Goal: Task Accomplishment & Management: Use online tool/utility

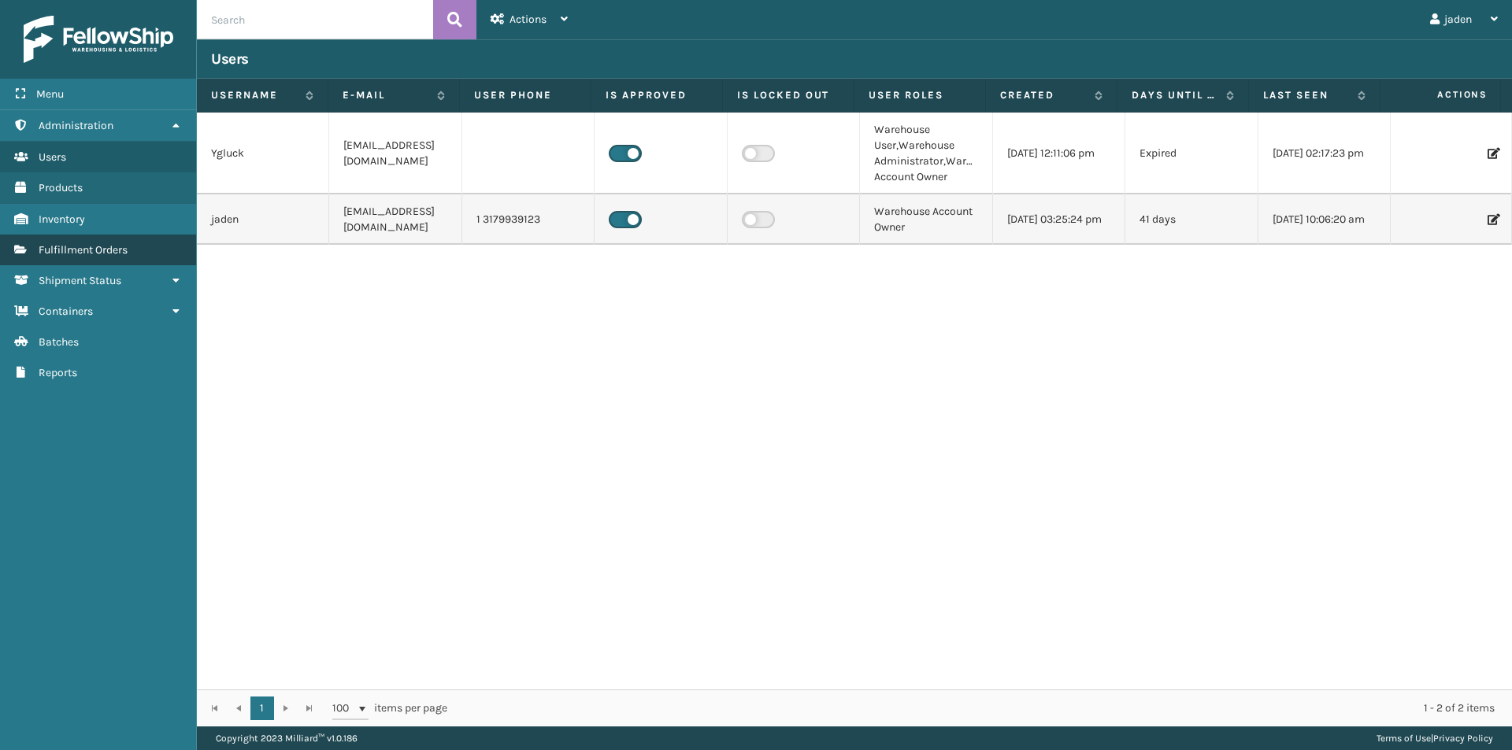
click at [107, 246] on span "Fulfillment Orders" at bounding box center [83, 249] width 89 height 13
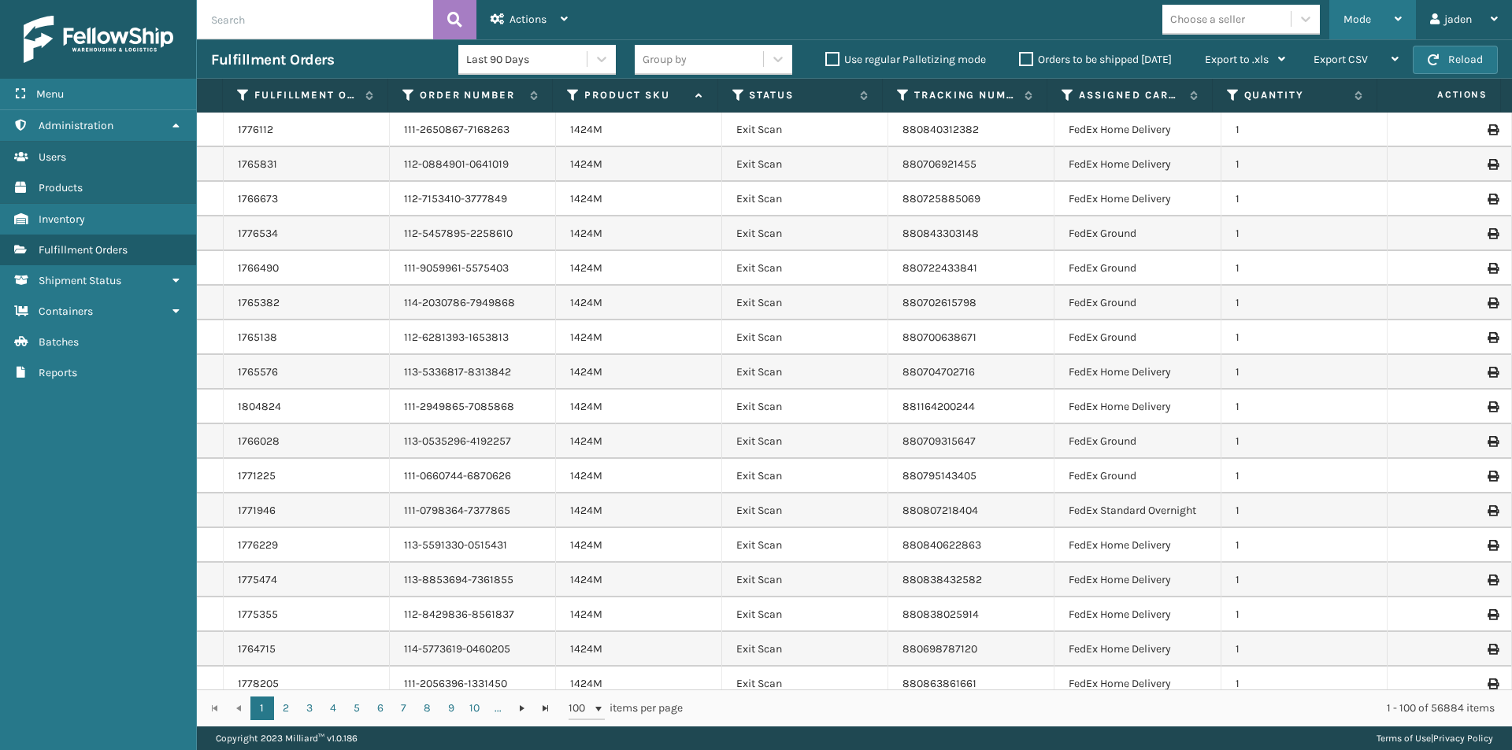
click at [1363, 24] on span "Mode" at bounding box center [1357, 19] width 28 height 13
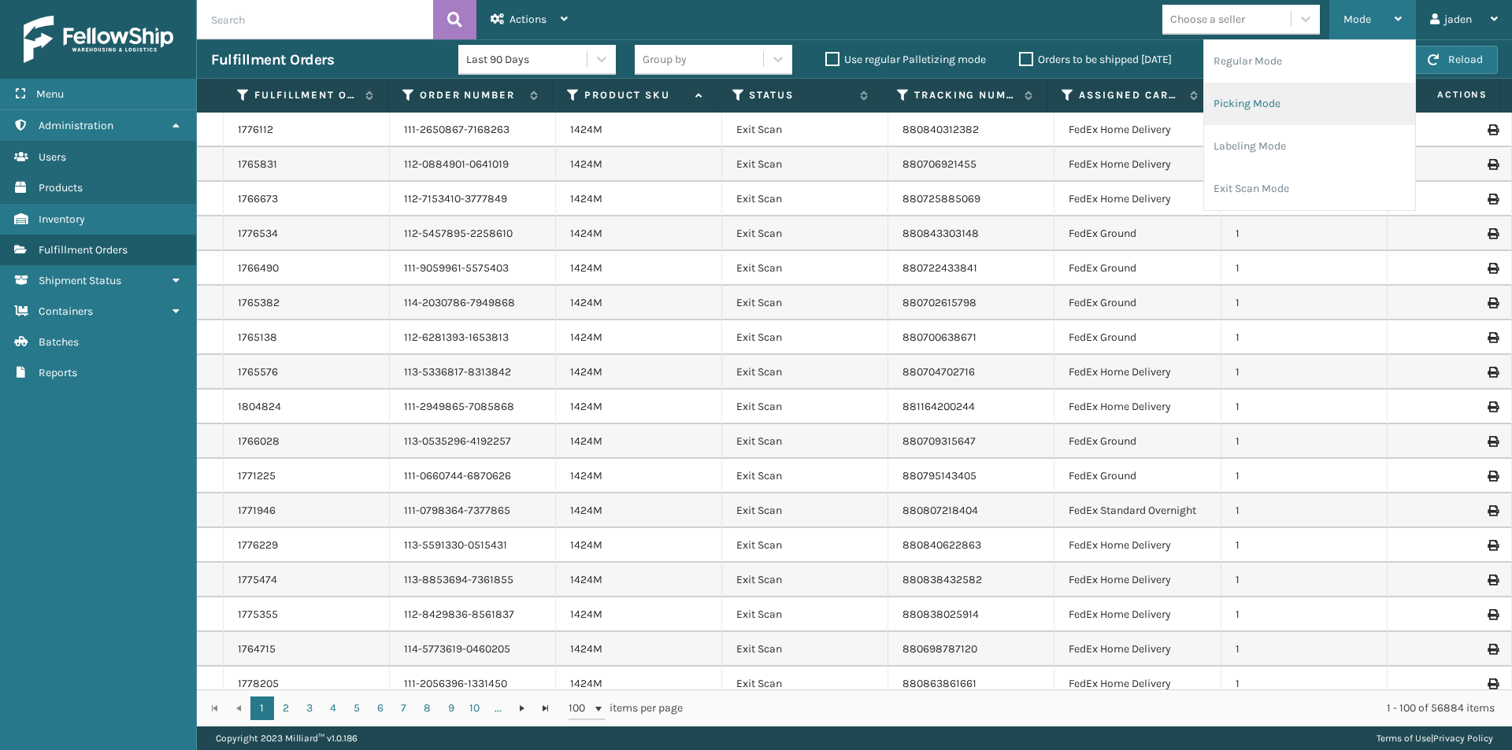
click at [1313, 98] on li "Picking Mode" at bounding box center [1309, 104] width 211 height 43
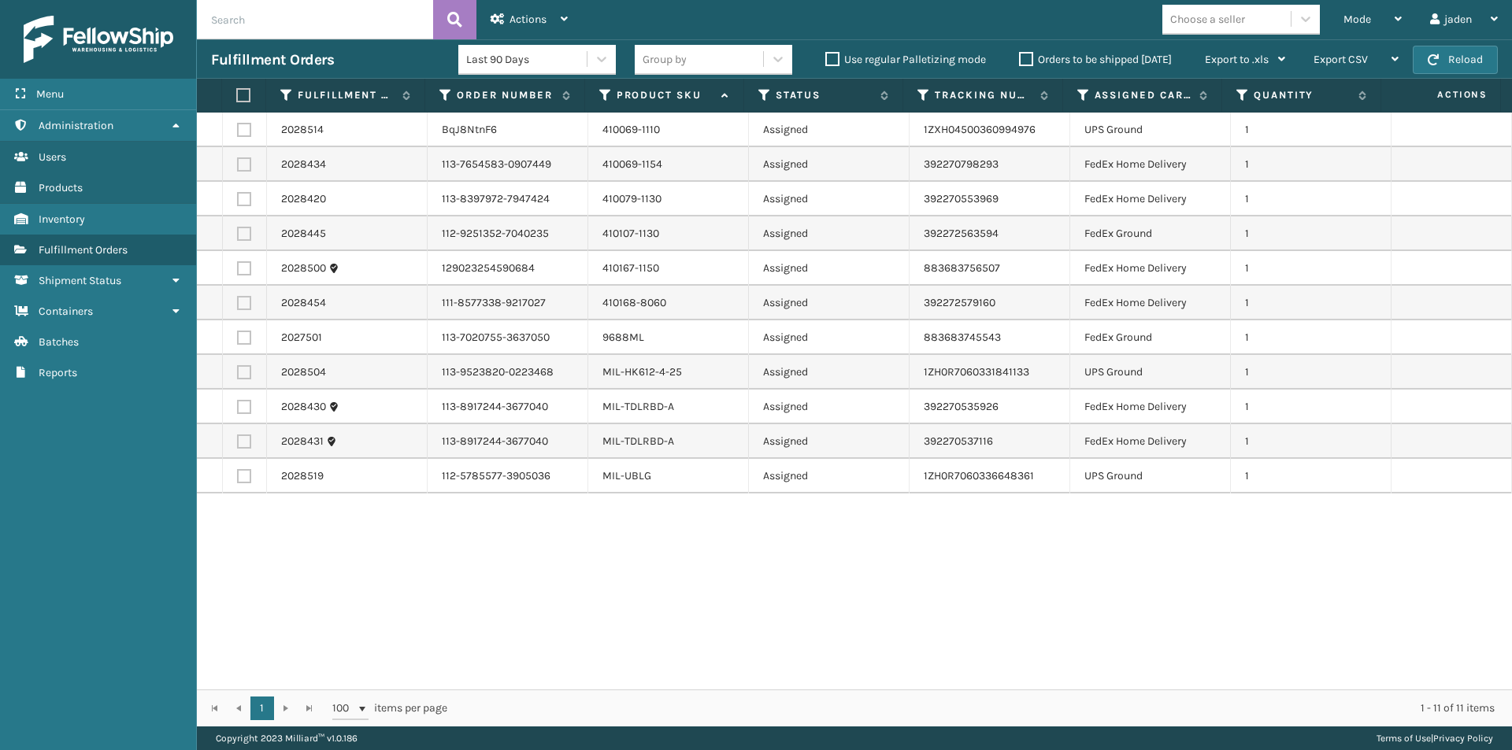
drag, startPoint x: 905, startPoint y: 598, endPoint x: 705, endPoint y: 605, distance: 200.1
click at [705, 605] on div "2028514 BqJ8NtnF6 410069-1110 Assigned 1ZXH04500360994976 UPS Ground 1 2028434 …" at bounding box center [854, 401] width 1315 height 577
click at [1448, 47] on button "Reload" at bounding box center [1455, 60] width 85 height 28
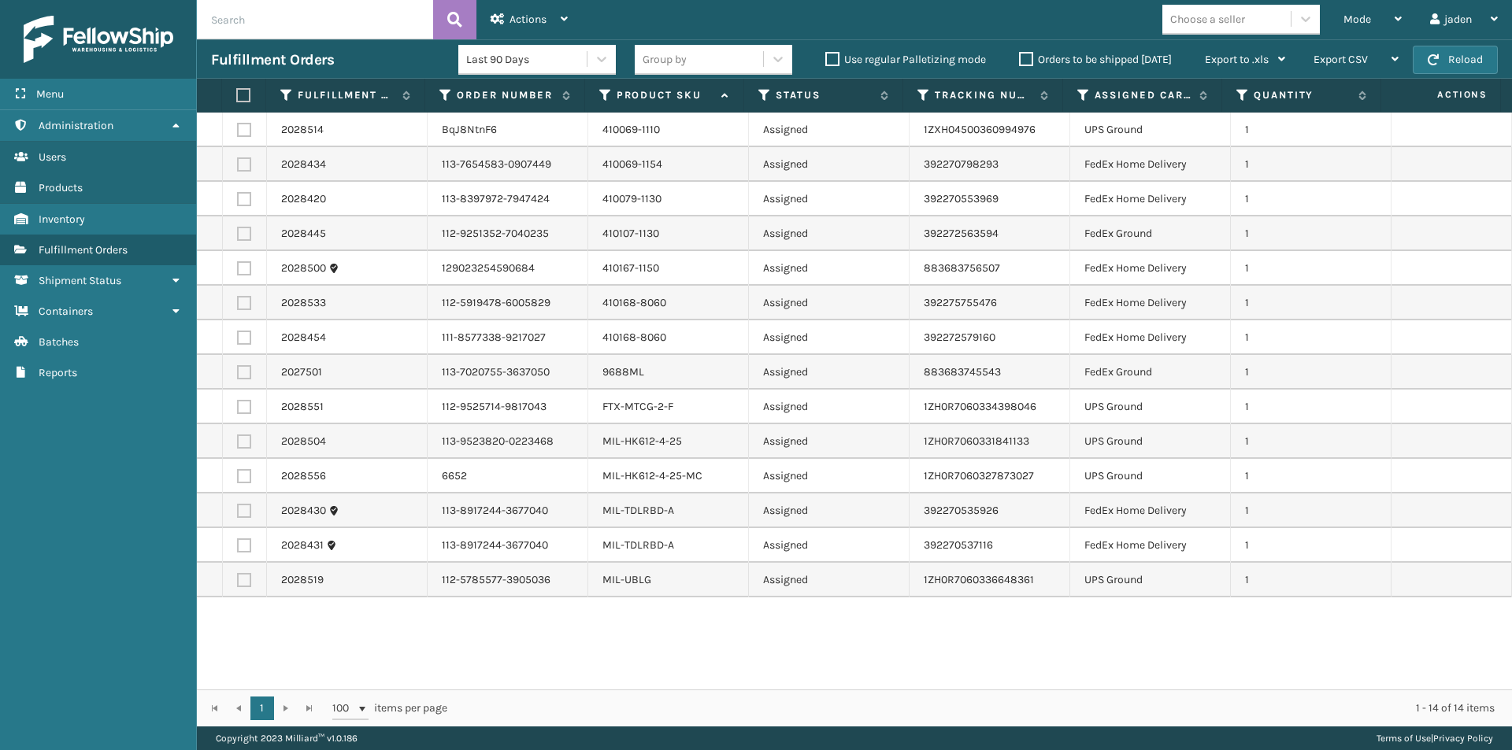
drag, startPoint x: 1042, startPoint y: 665, endPoint x: 704, endPoint y: 665, distance: 337.8
click at [704, 665] on div "2028514 BqJ8NtnF6 410069-1110 Assigned 1ZXH04500360994976 UPS Ground 1 2028434 …" at bounding box center [854, 401] width 1315 height 577
click at [243, 550] on label at bounding box center [244, 546] width 14 height 14
click at [238, 549] on input "checkbox" at bounding box center [237, 544] width 1 height 10
checkbox input "true"
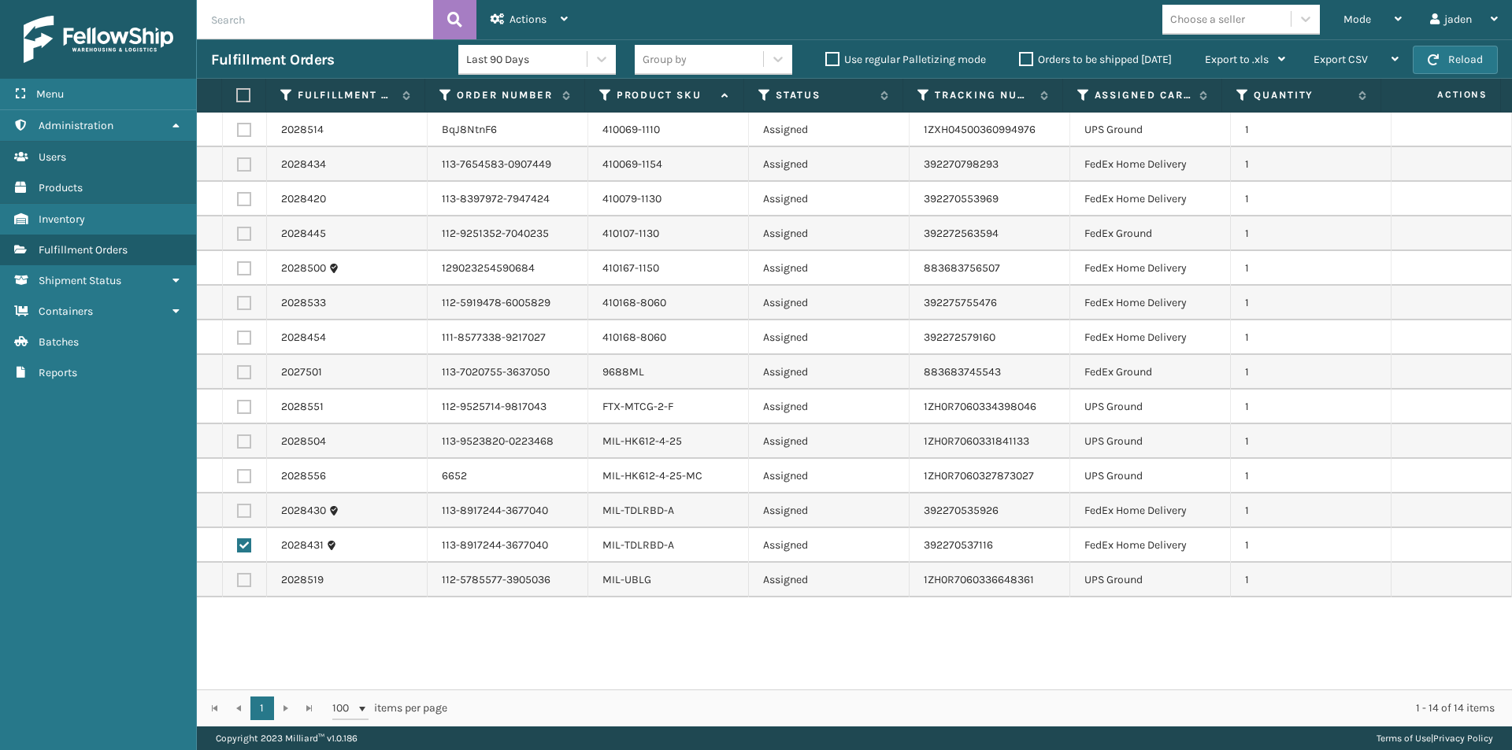
click at [242, 515] on label at bounding box center [244, 511] width 14 height 14
click at [238, 514] on input "checkbox" at bounding box center [237, 509] width 1 height 10
checkbox input "true"
click at [241, 376] on label at bounding box center [244, 372] width 14 height 14
click at [238, 376] on input "checkbox" at bounding box center [237, 370] width 1 height 10
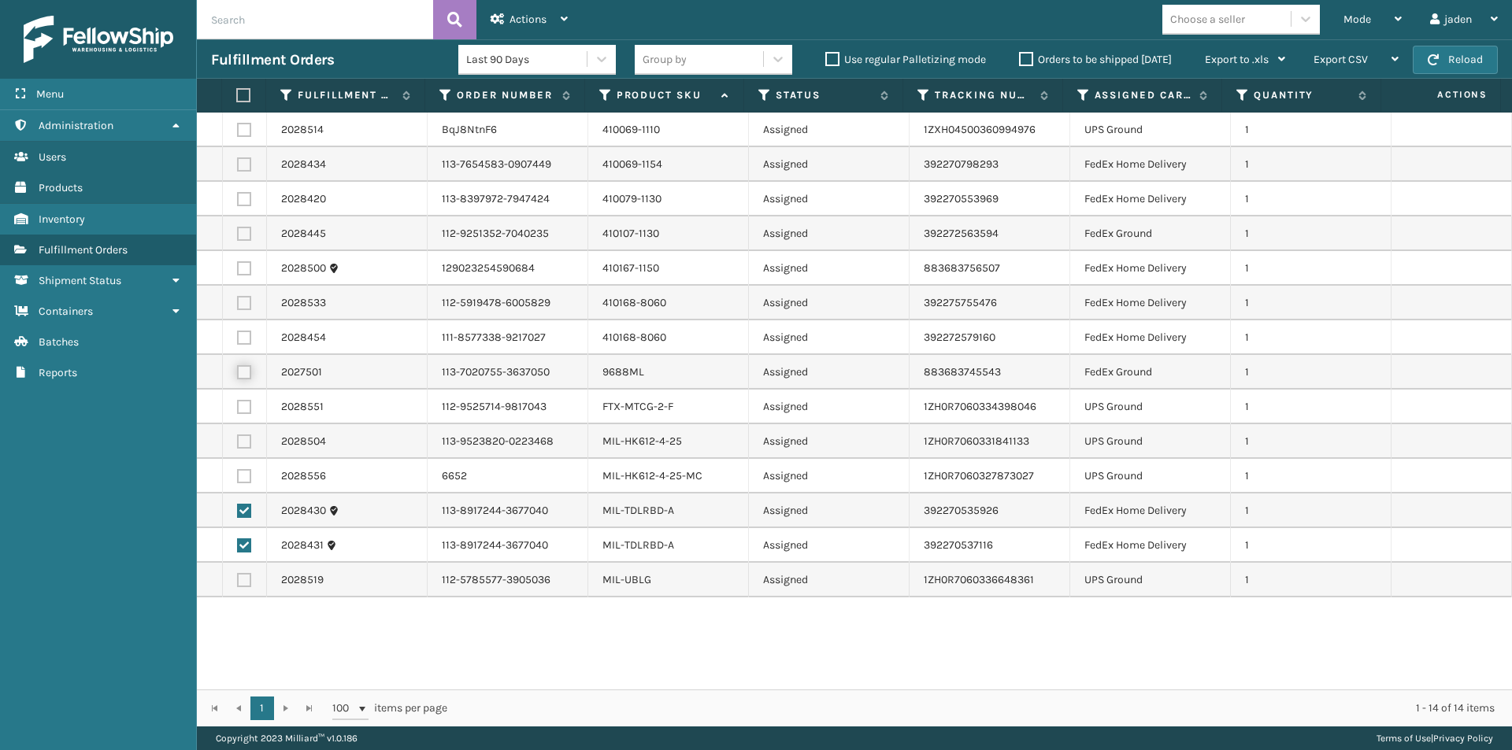
checkbox input "true"
click at [242, 341] on label at bounding box center [244, 338] width 14 height 14
click at [238, 341] on input "checkbox" at bounding box center [237, 336] width 1 height 10
checkbox input "true"
click at [241, 313] on td at bounding box center [245, 303] width 44 height 35
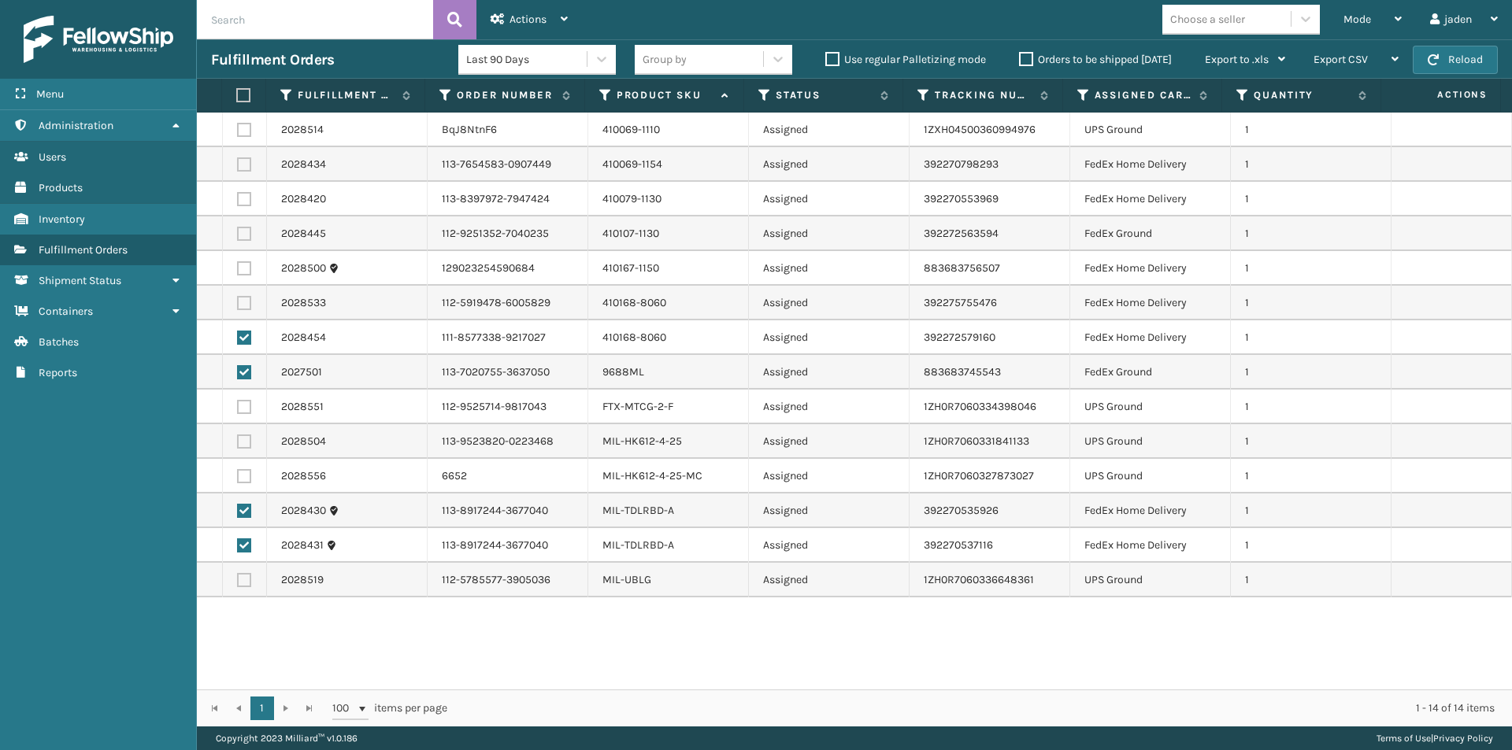
click at [243, 268] on label at bounding box center [244, 268] width 14 height 14
click at [238, 268] on input "checkbox" at bounding box center [237, 266] width 1 height 10
checkbox input "true"
click at [243, 298] on label at bounding box center [244, 303] width 14 height 14
click at [238, 298] on input "checkbox" at bounding box center [237, 301] width 1 height 10
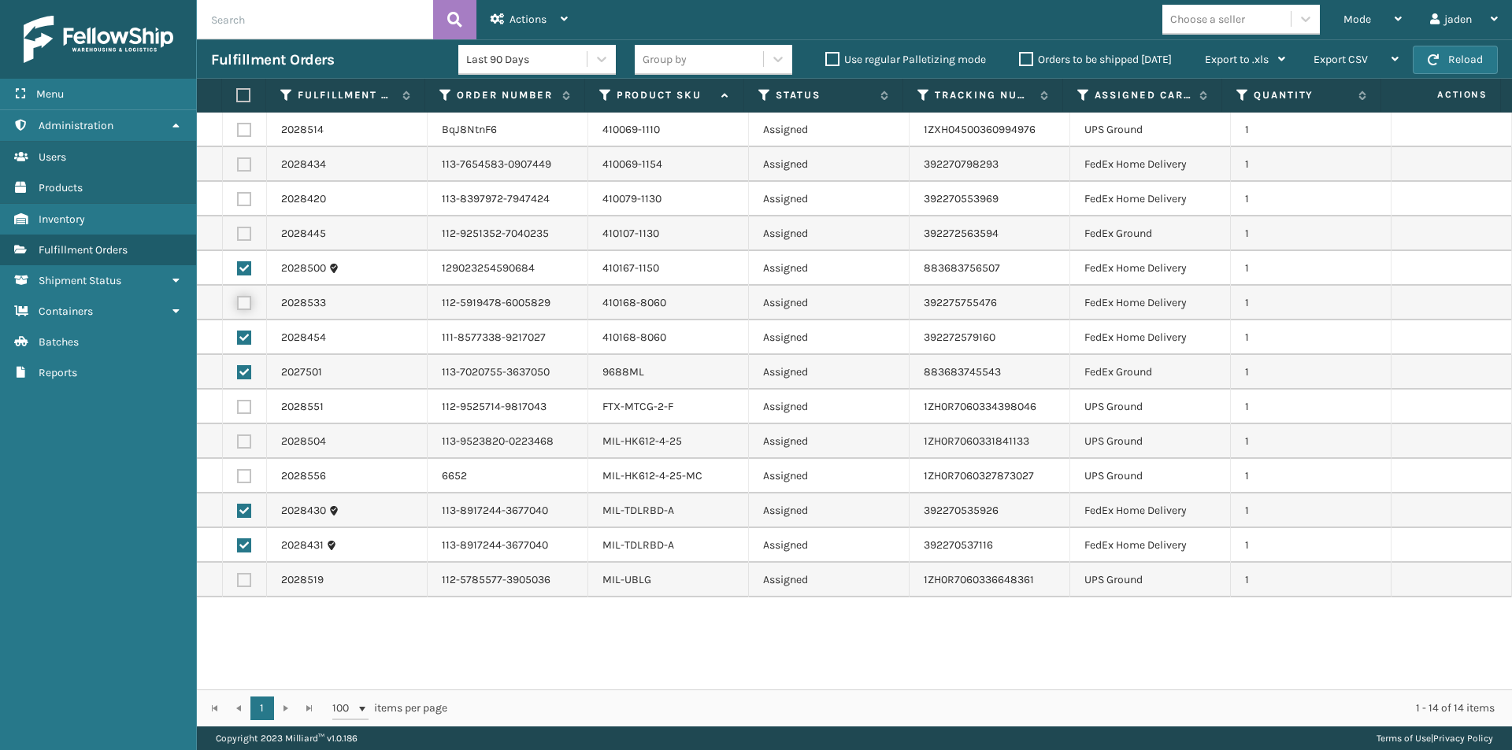
checkbox input "true"
click at [243, 234] on label at bounding box center [244, 234] width 14 height 14
click at [238, 234] on input "checkbox" at bounding box center [237, 232] width 1 height 10
checkbox input "true"
click at [239, 198] on label at bounding box center [244, 199] width 14 height 14
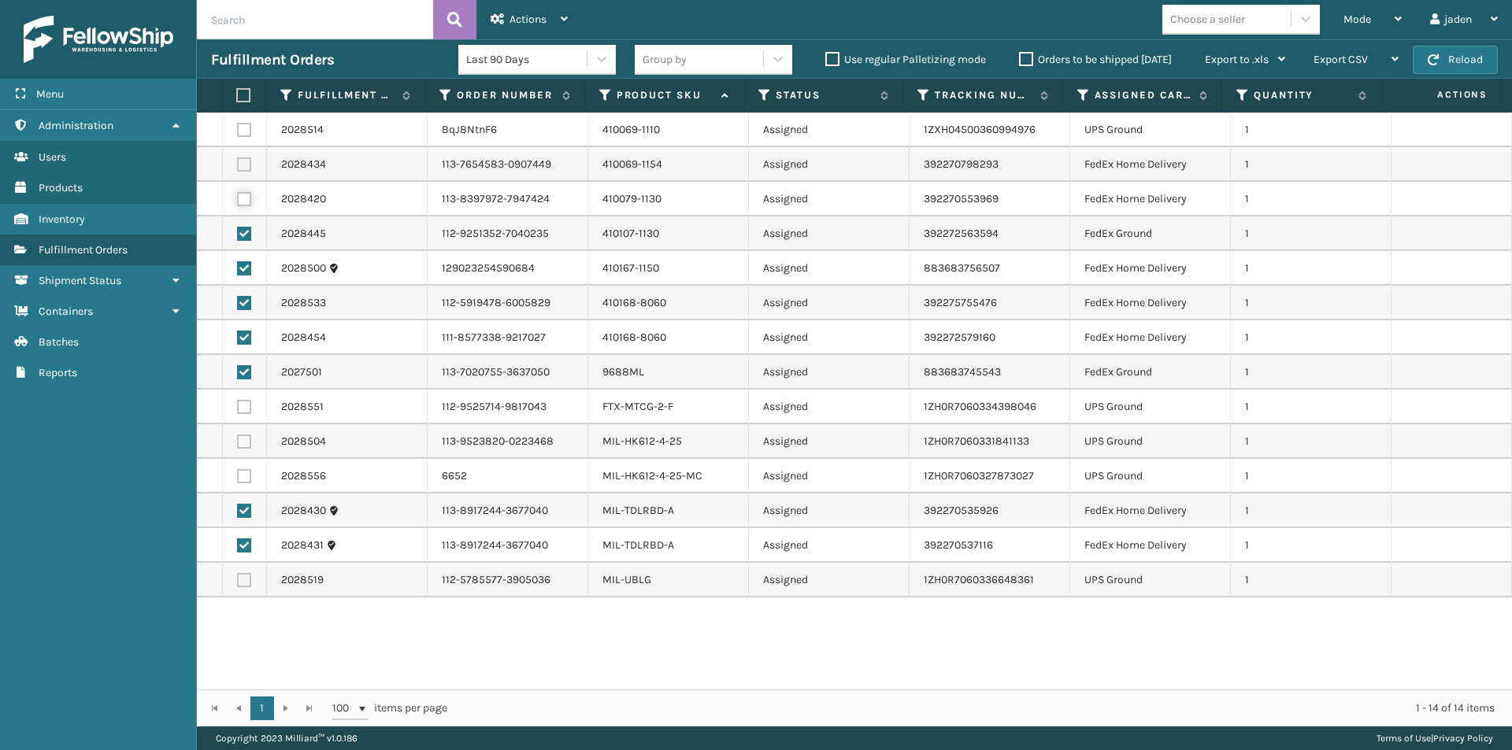
click at [238, 198] on input "checkbox" at bounding box center [237, 197] width 1 height 10
checkbox input "true"
click at [239, 163] on label at bounding box center [244, 164] width 14 height 14
click at [238, 163] on input "checkbox" at bounding box center [237, 162] width 1 height 10
checkbox input "true"
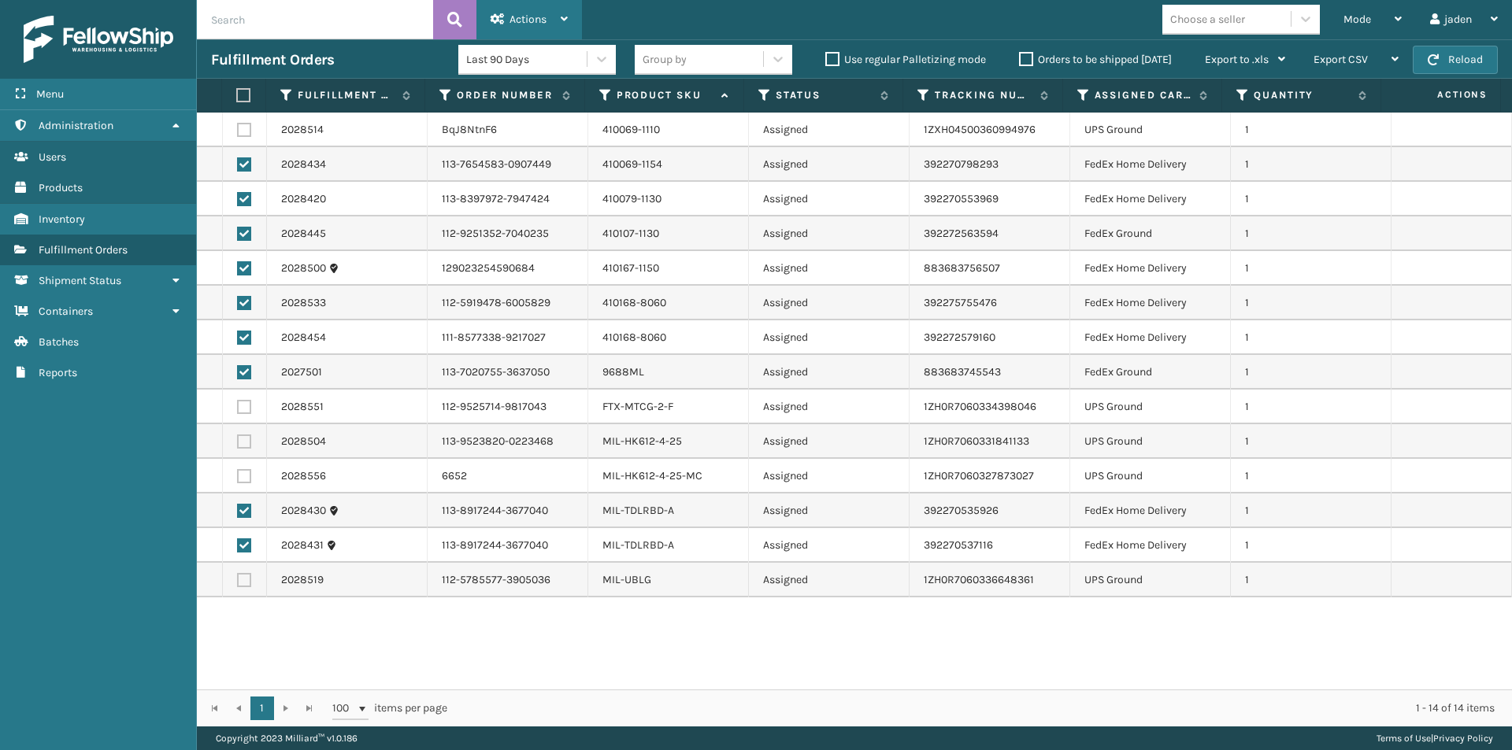
click at [511, 26] on div "Actions" at bounding box center [529, 19] width 77 height 39
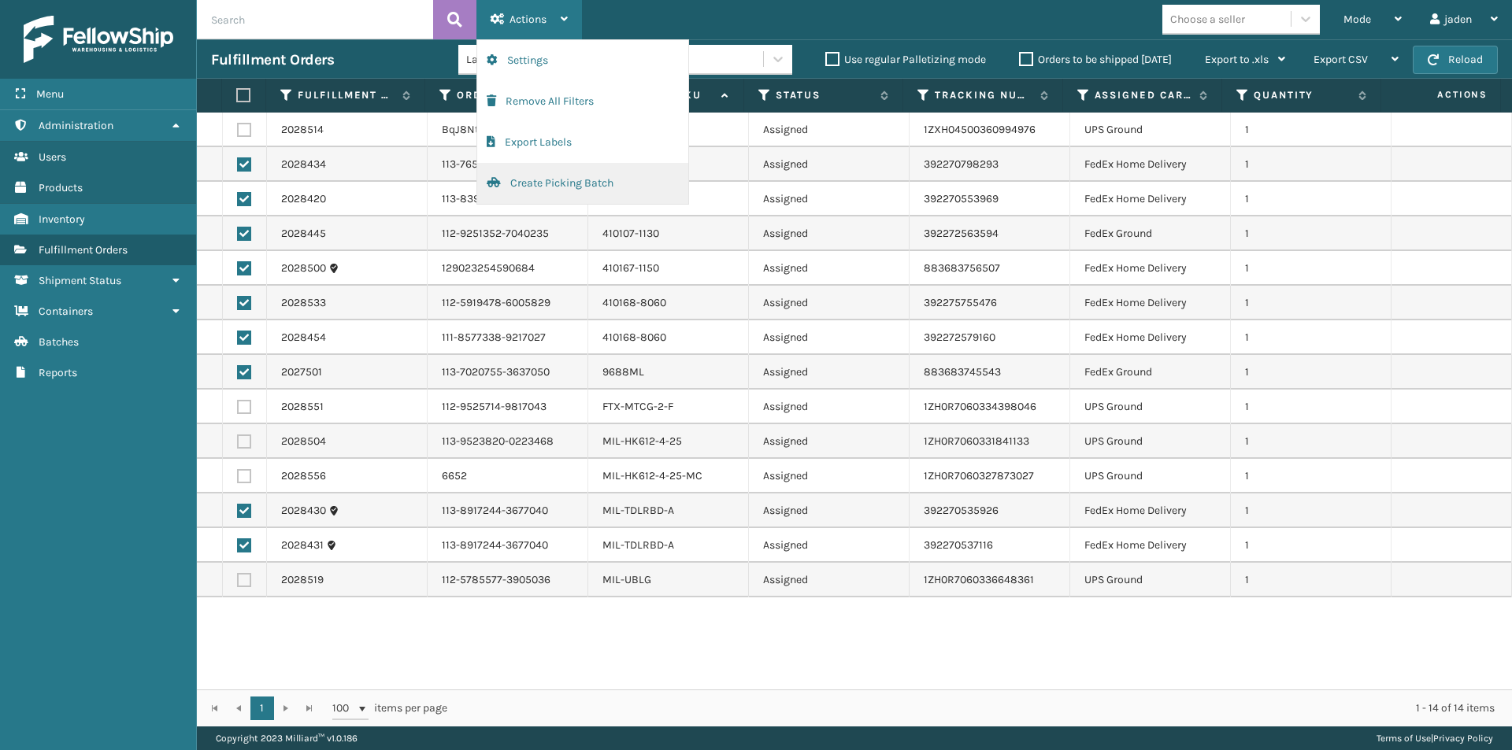
click at [527, 180] on button "Create Picking Batch" at bounding box center [582, 183] width 211 height 41
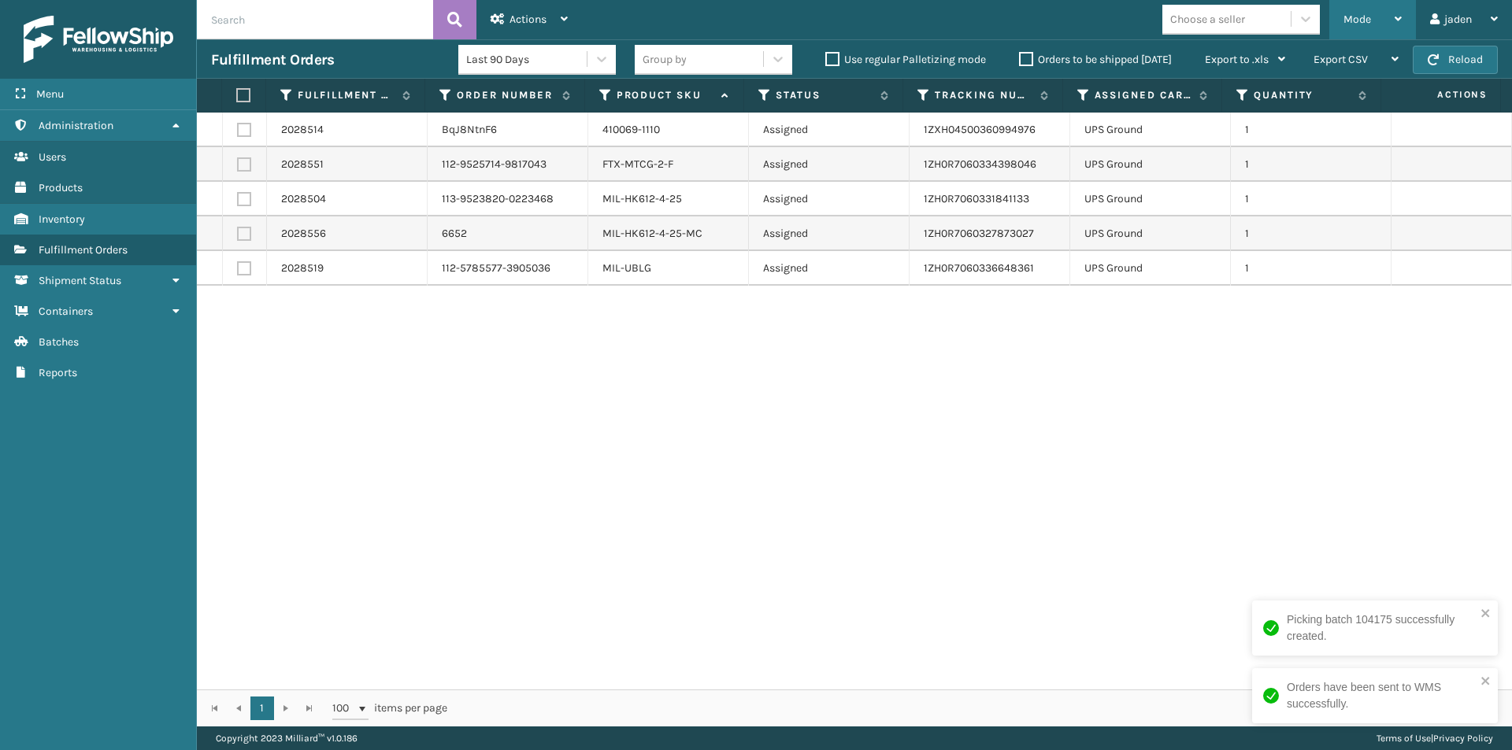
click at [1362, 15] on span "Mode" at bounding box center [1357, 19] width 28 height 13
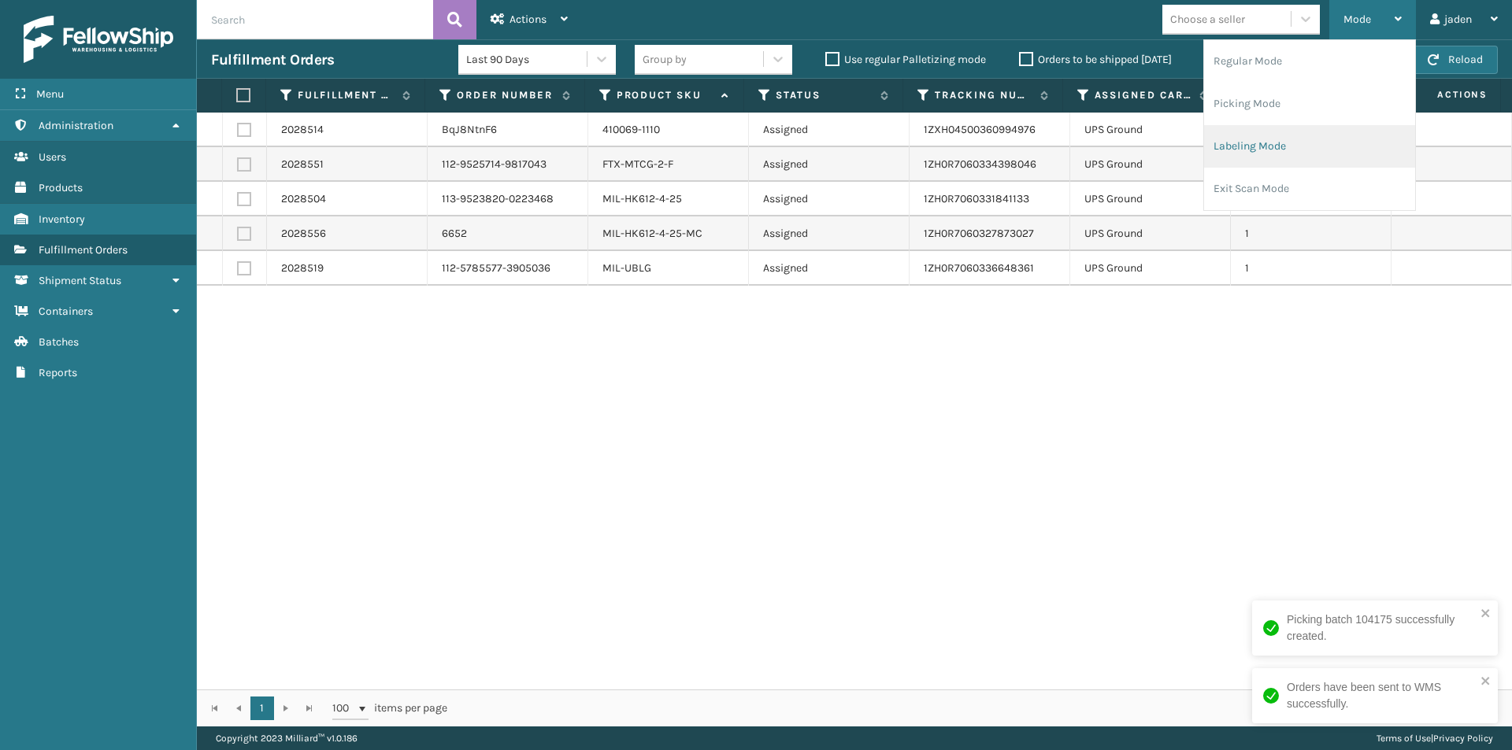
click at [1264, 144] on li "Labeling Mode" at bounding box center [1309, 146] width 211 height 43
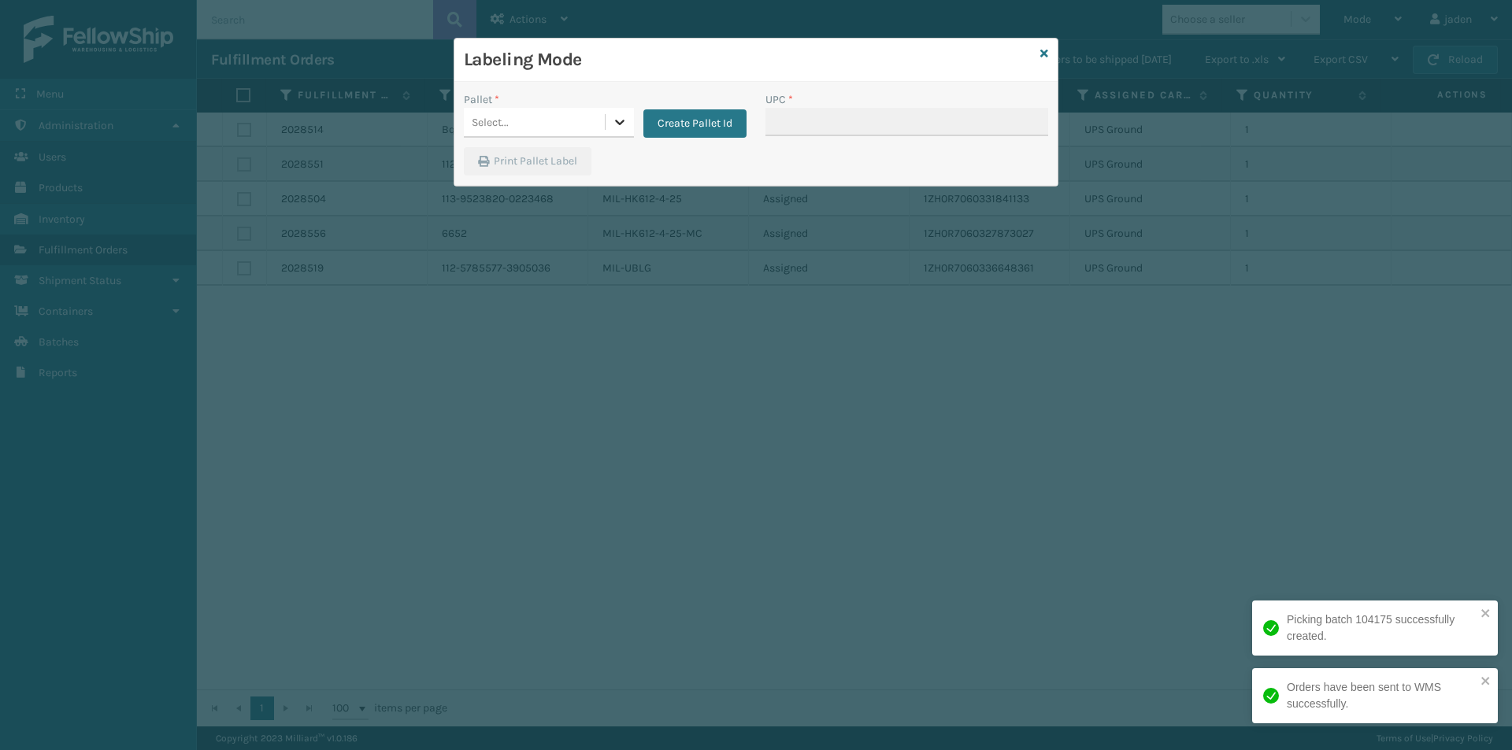
drag, startPoint x: 613, startPoint y: 123, endPoint x: 603, endPoint y: 124, distance: 9.6
click at [610, 123] on div at bounding box center [619, 122] width 28 height 28
drag, startPoint x: 472, startPoint y: 167, endPoint x: 828, endPoint y: 113, distance: 360.0
click at [476, 167] on div "FDXG-R3HHRDHA3G" at bounding box center [549, 161] width 170 height 29
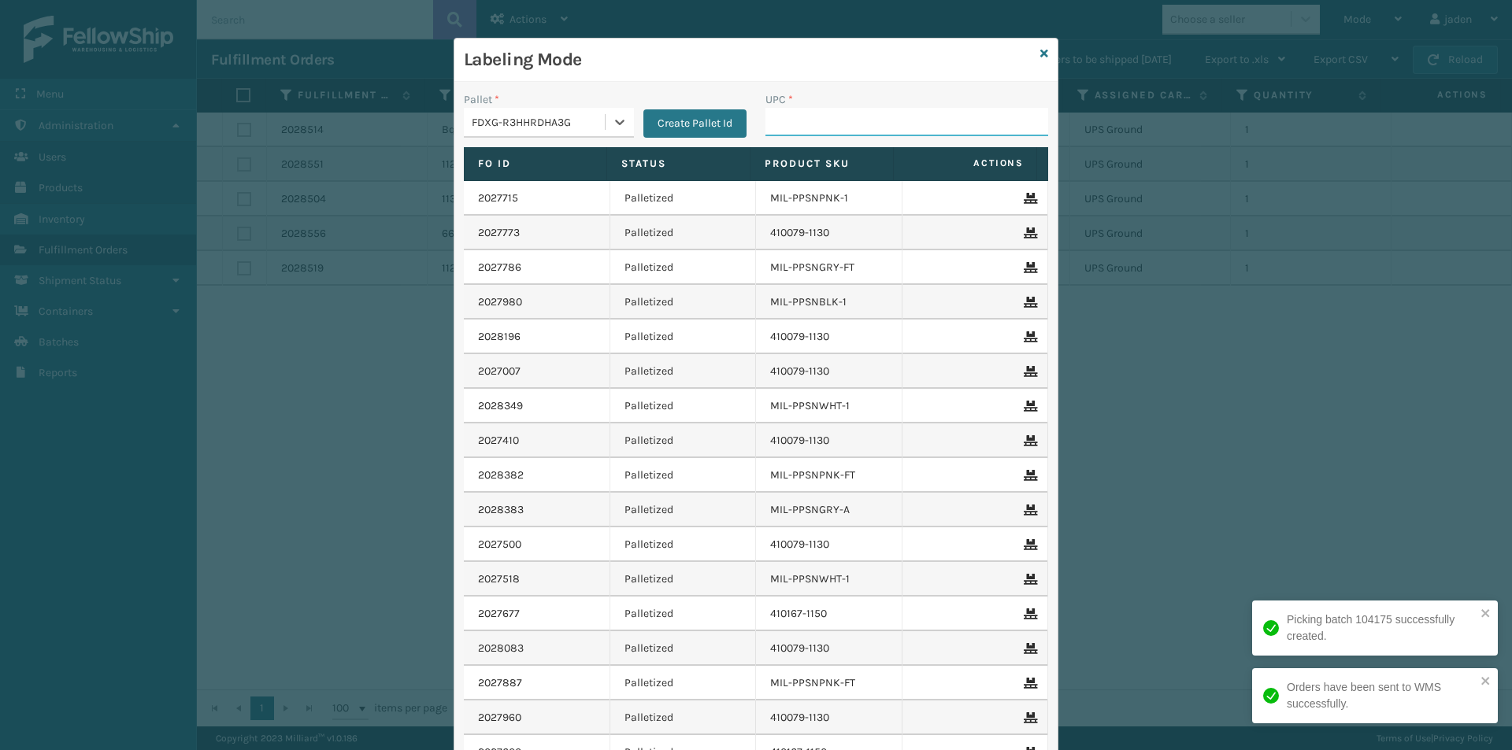
click at [831, 110] on input "UPC *" at bounding box center [906, 122] width 283 height 28
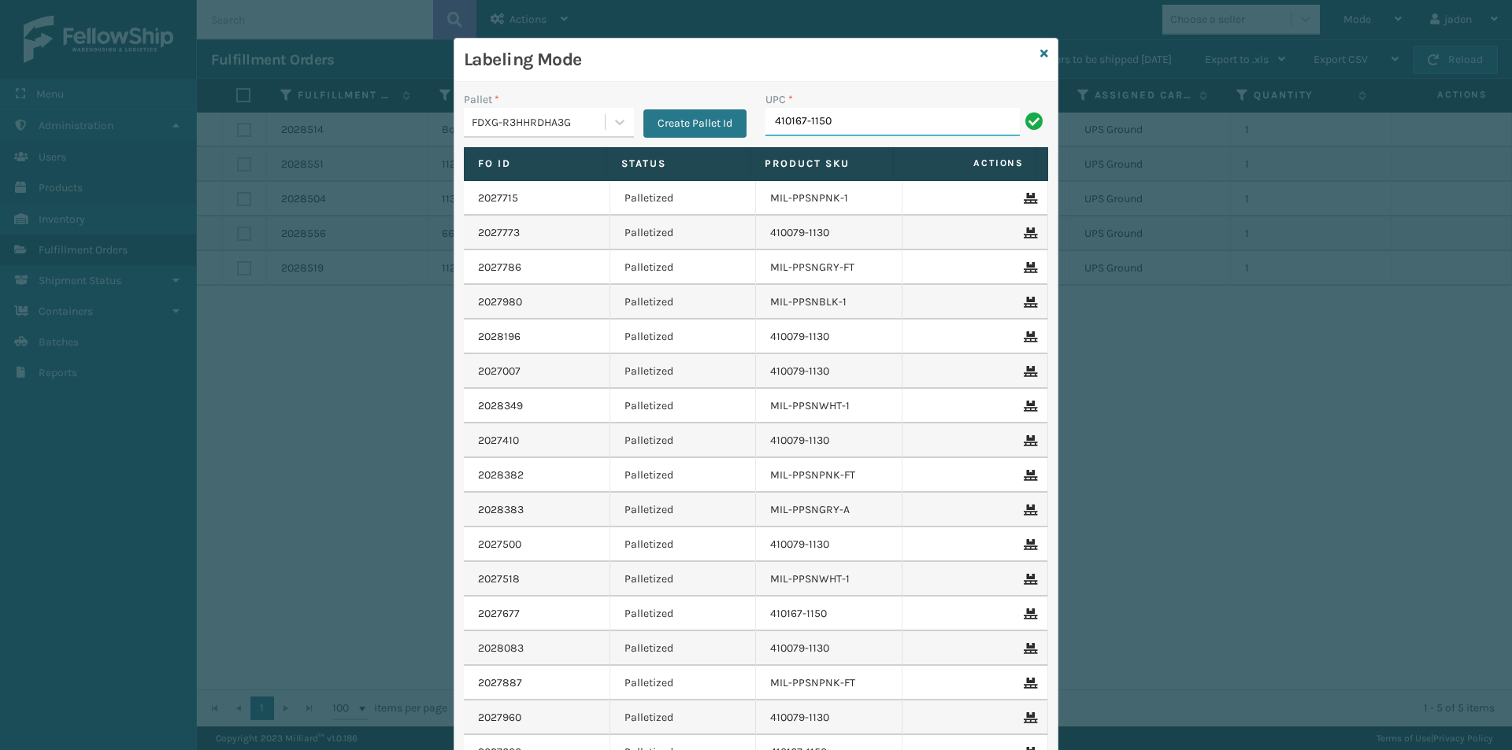
type input "410167-1150"
type input "4"
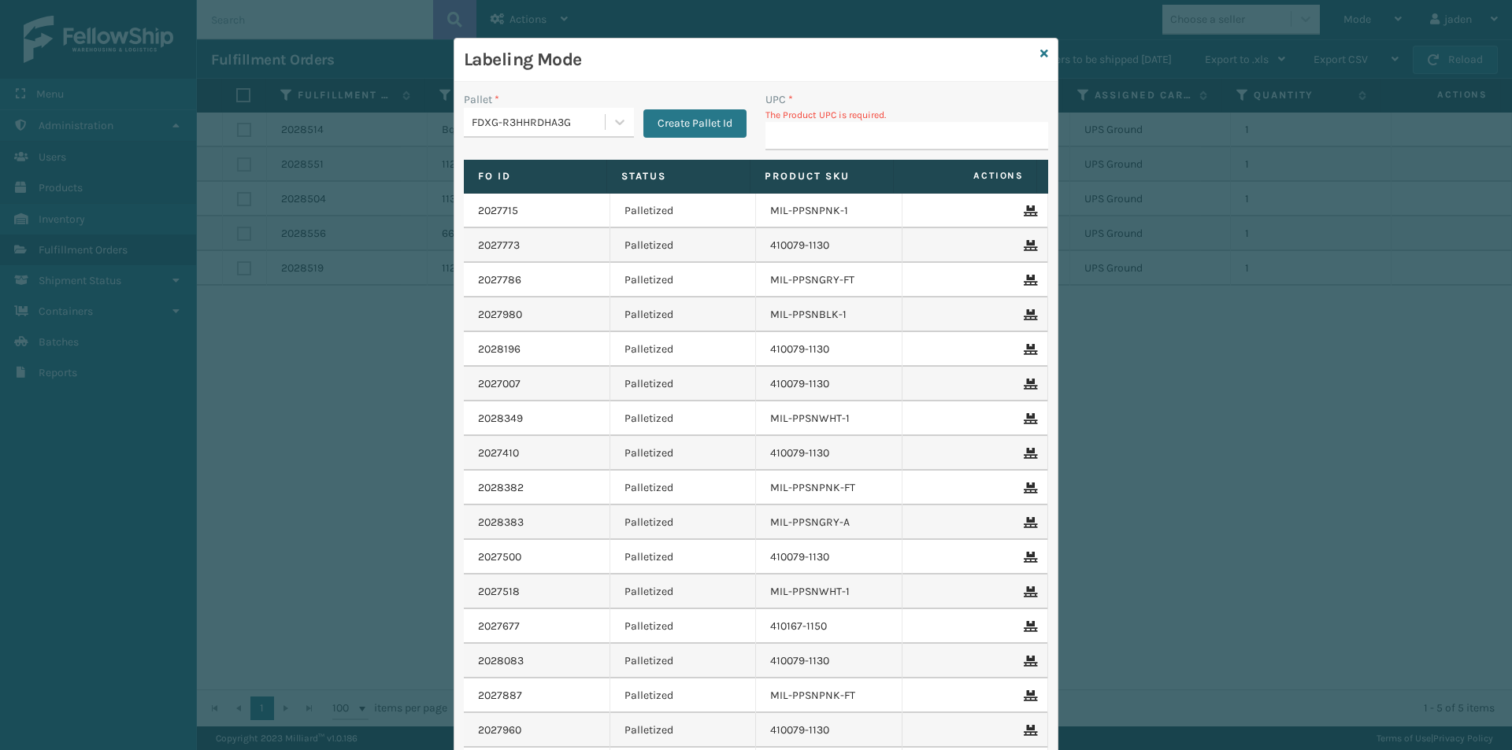
click at [1043, 57] on div "Labeling Mode" at bounding box center [755, 60] width 603 height 43
click at [1042, 49] on icon at bounding box center [1044, 53] width 8 height 11
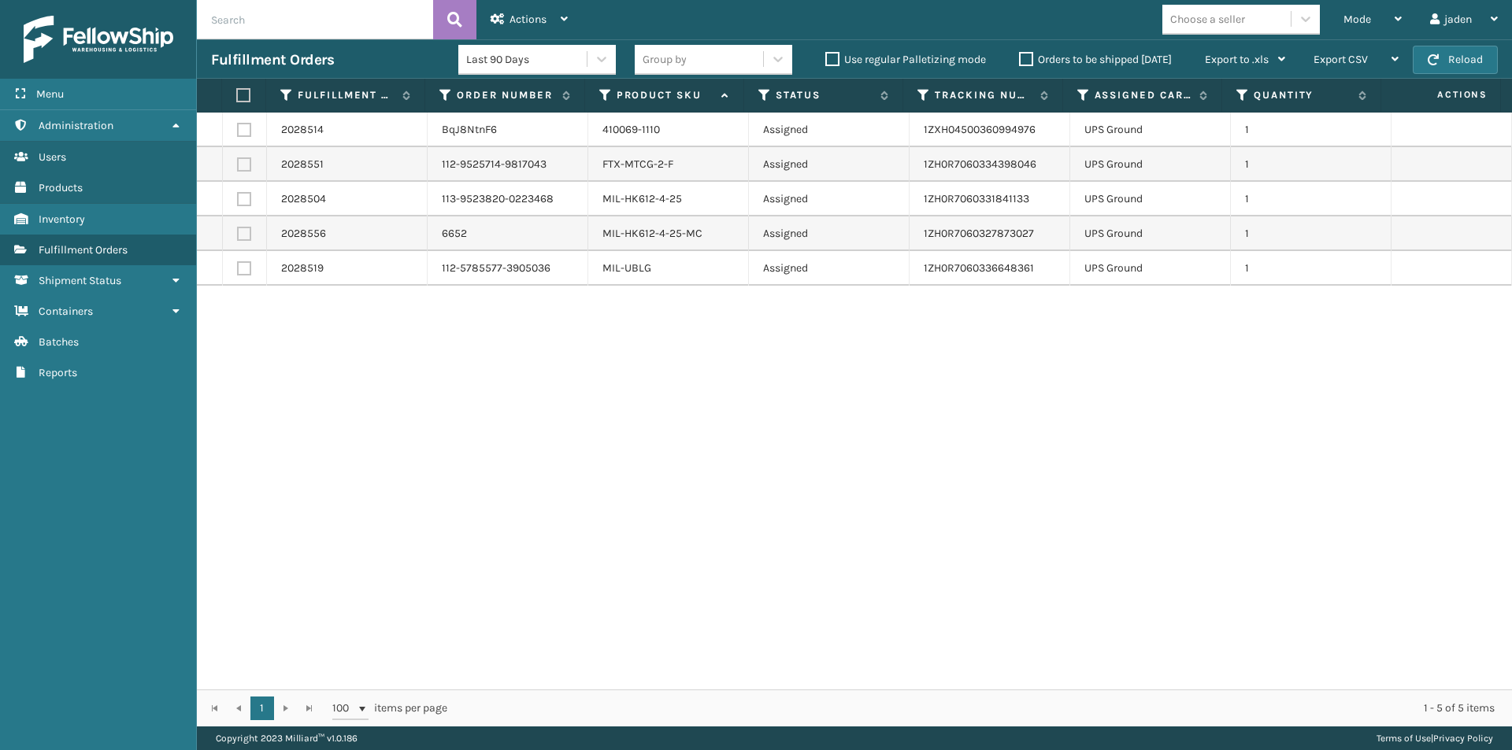
drag, startPoint x: 1213, startPoint y: 422, endPoint x: 870, endPoint y: 323, distance: 357.3
click at [707, 455] on div "2028514 BqJ8NtnF6 410069-1110 Assigned 1ZXH04500360994976 UPS Ground 1 2028551 …" at bounding box center [854, 401] width 1315 height 577
click at [1471, 56] on button "Reload" at bounding box center [1455, 60] width 85 height 28
click at [1373, 17] on div "Mode" at bounding box center [1372, 19] width 58 height 39
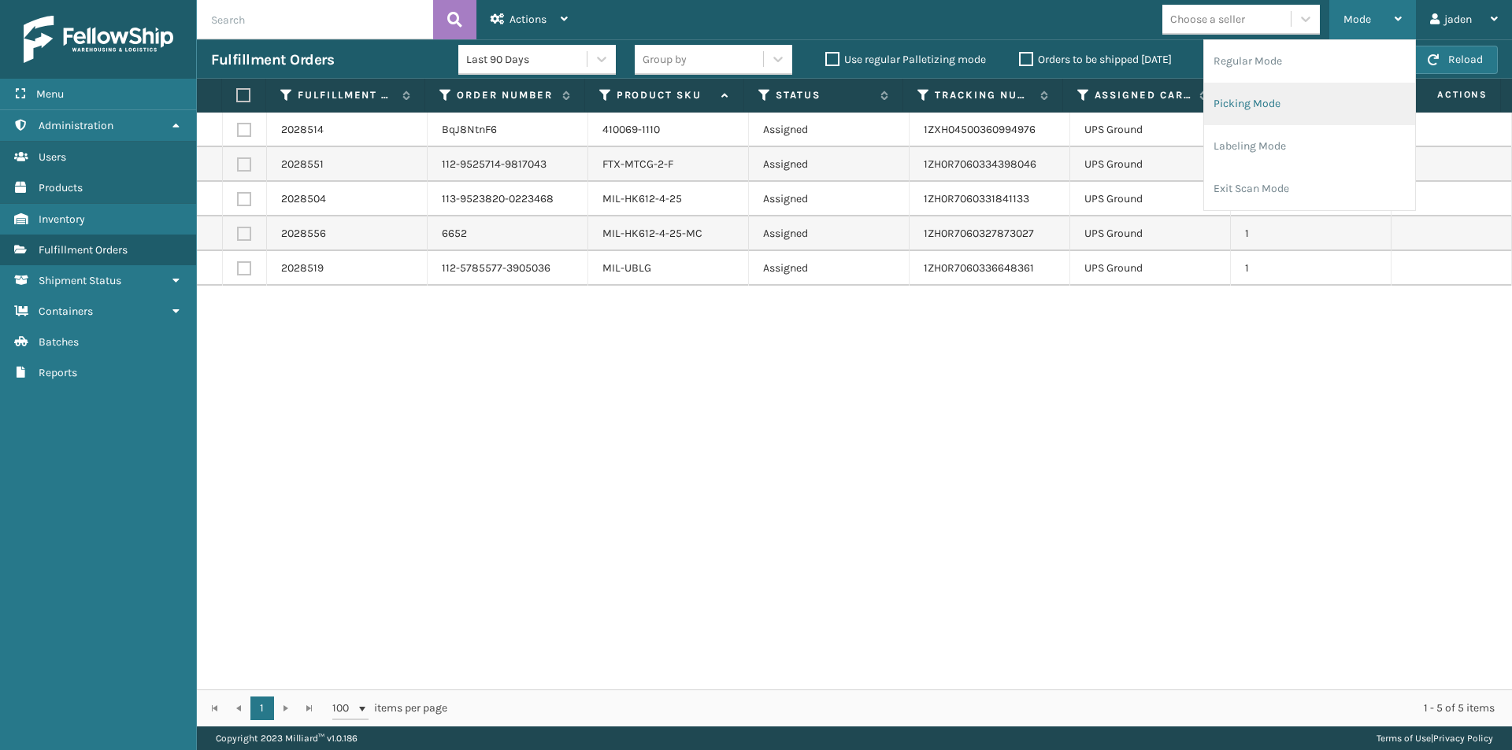
click at [1296, 101] on li "Picking Mode" at bounding box center [1309, 104] width 211 height 43
